Goal: Entertainment & Leisure: Consume media (video, audio)

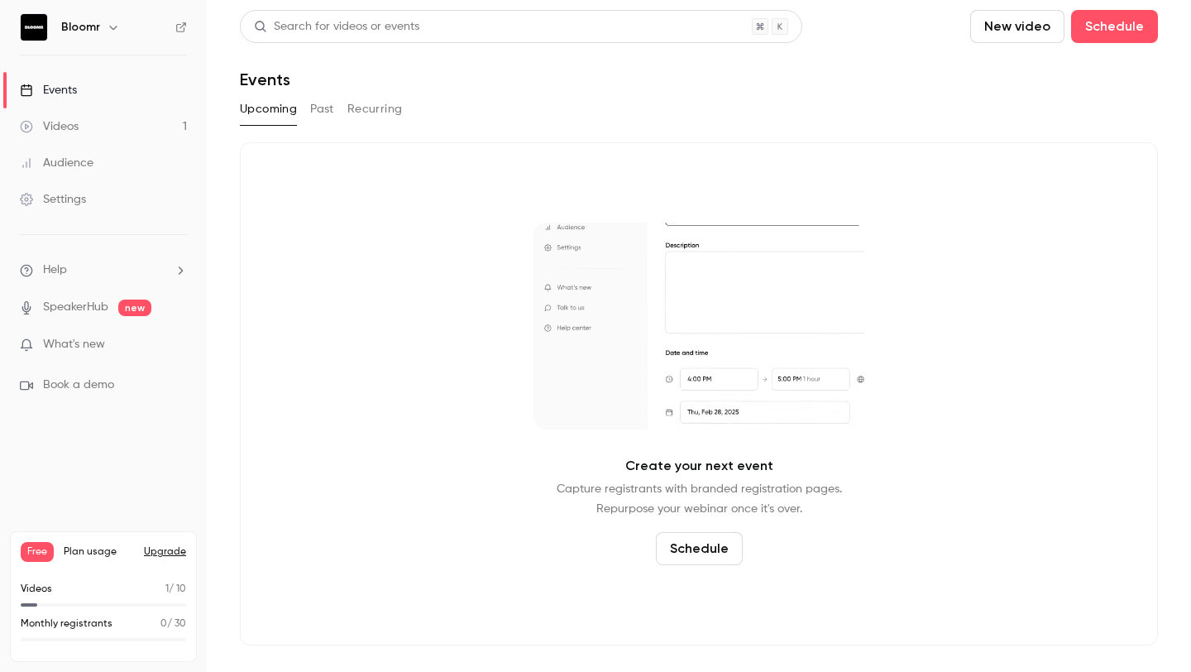
click at [89, 122] on link "Videos 1" at bounding box center [103, 126] width 207 height 36
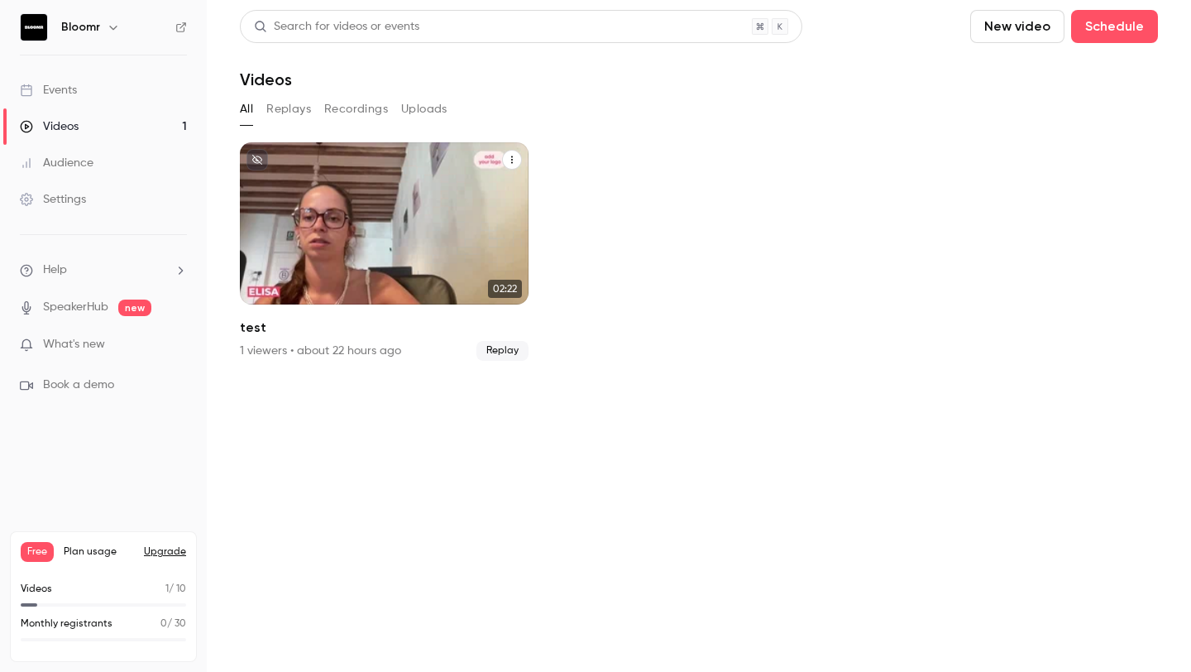
click at [467, 241] on div "Bloomr [DATE] test" at bounding box center [384, 223] width 289 height 162
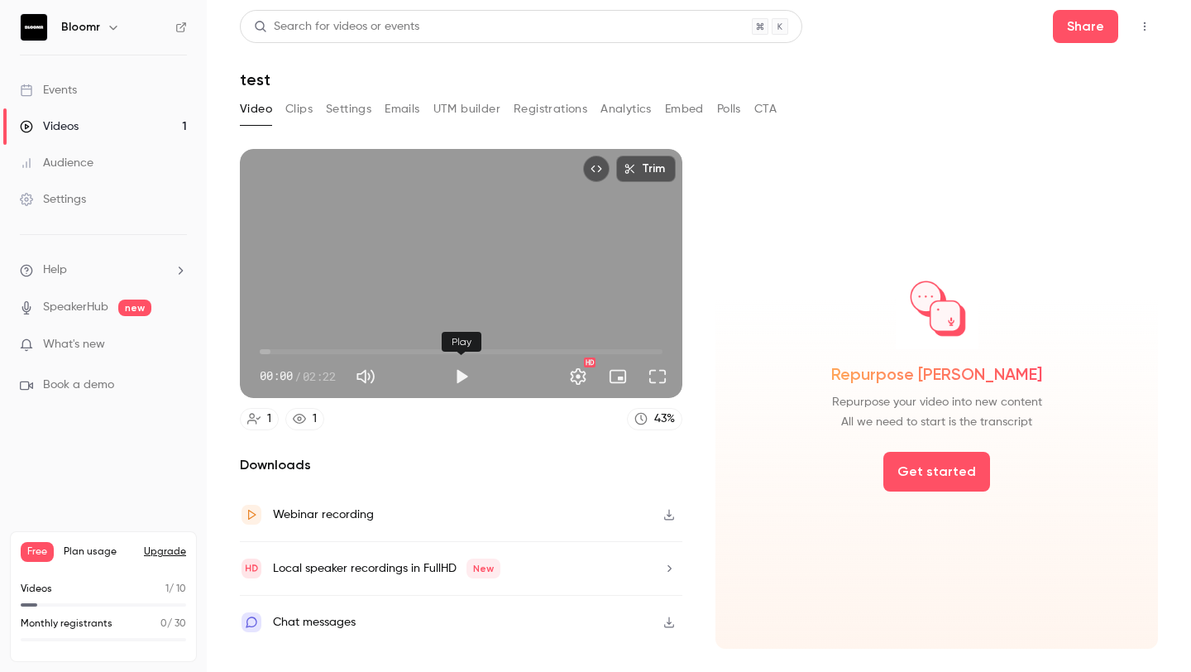
click at [465, 373] on button "Play" at bounding box center [461, 376] width 33 height 33
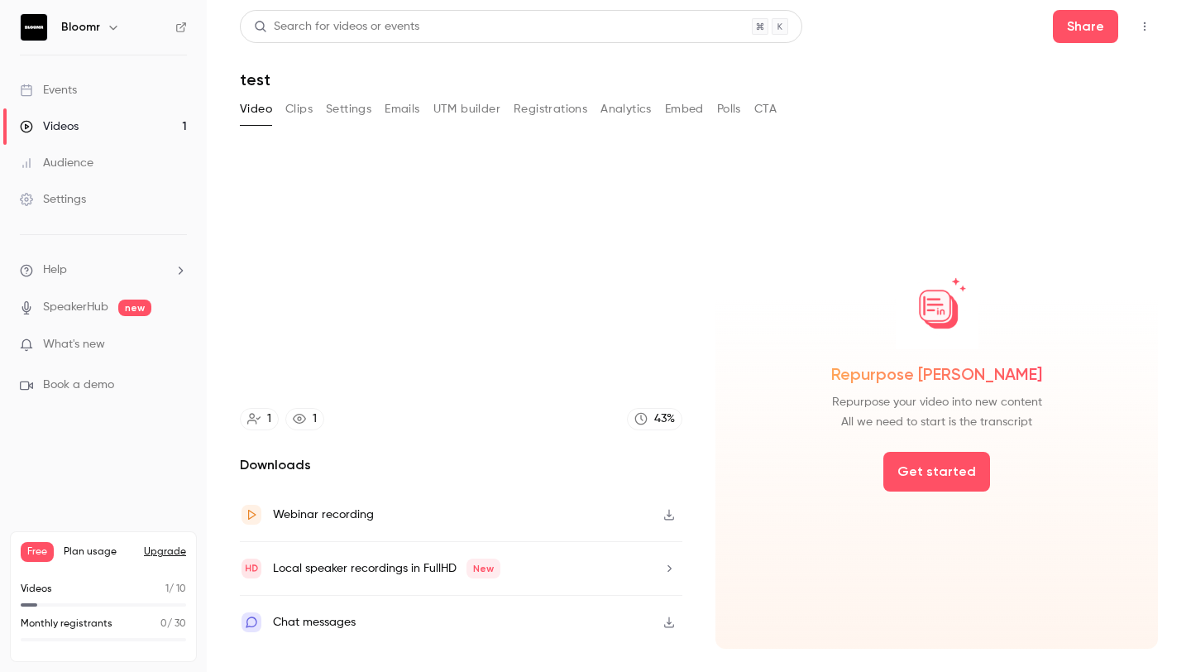
click at [666, 514] on icon "button" at bounding box center [669, 515] width 13 height 12
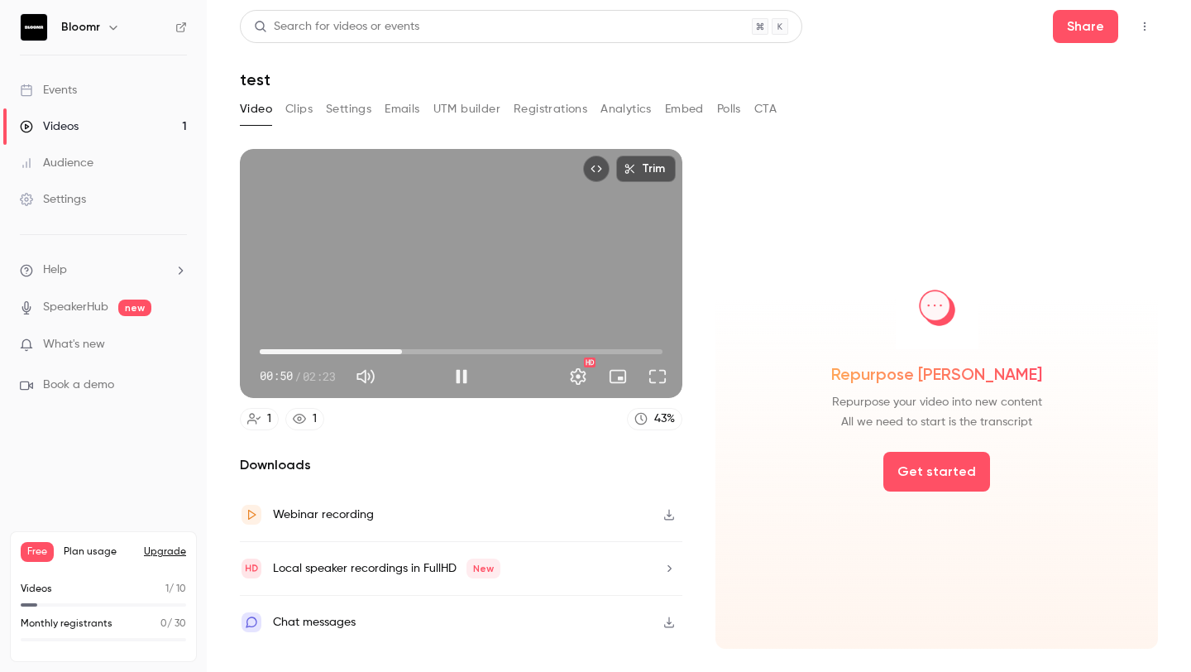
click at [420, 343] on span "00:50" at bounding box center [461, 351] width 403 height 26
click at [518, 352] on span "01:27" at bounding box center [461, 351] width 403 height 26
click at [576, 350] on span "01:52" at bounding box center [461, 351] width 403 height 26
click at [600, 352] on span "01:53" at bounding box center [461, 351] width 403 height 26
click at [647, 352] on span "02:01" at bounding box center [461, 351] width 403 height 26
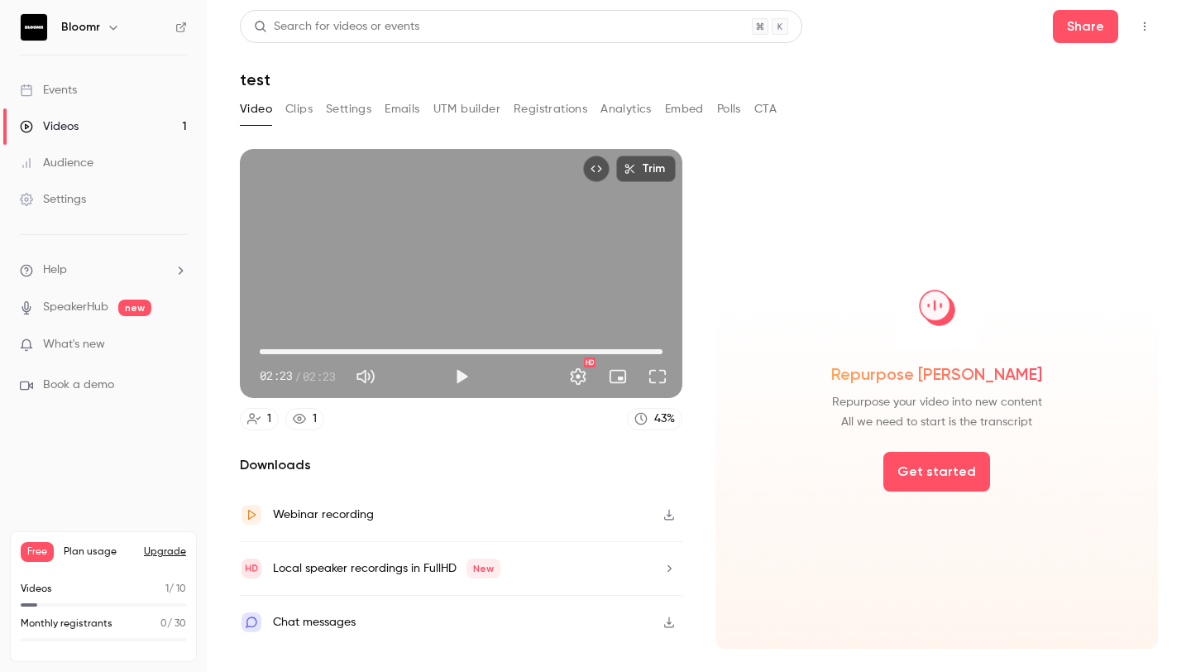
click at [423, 280] on div "Trim 02:23 02:23 / 02:23 HD" at bounding box center [461, 273] width 443 height 249
click at [459, 382] on button "Pause" at bounding box center [461, 376] width 33 height 33
type input "****"
